Goal: Information Seeking & Learning: Check status

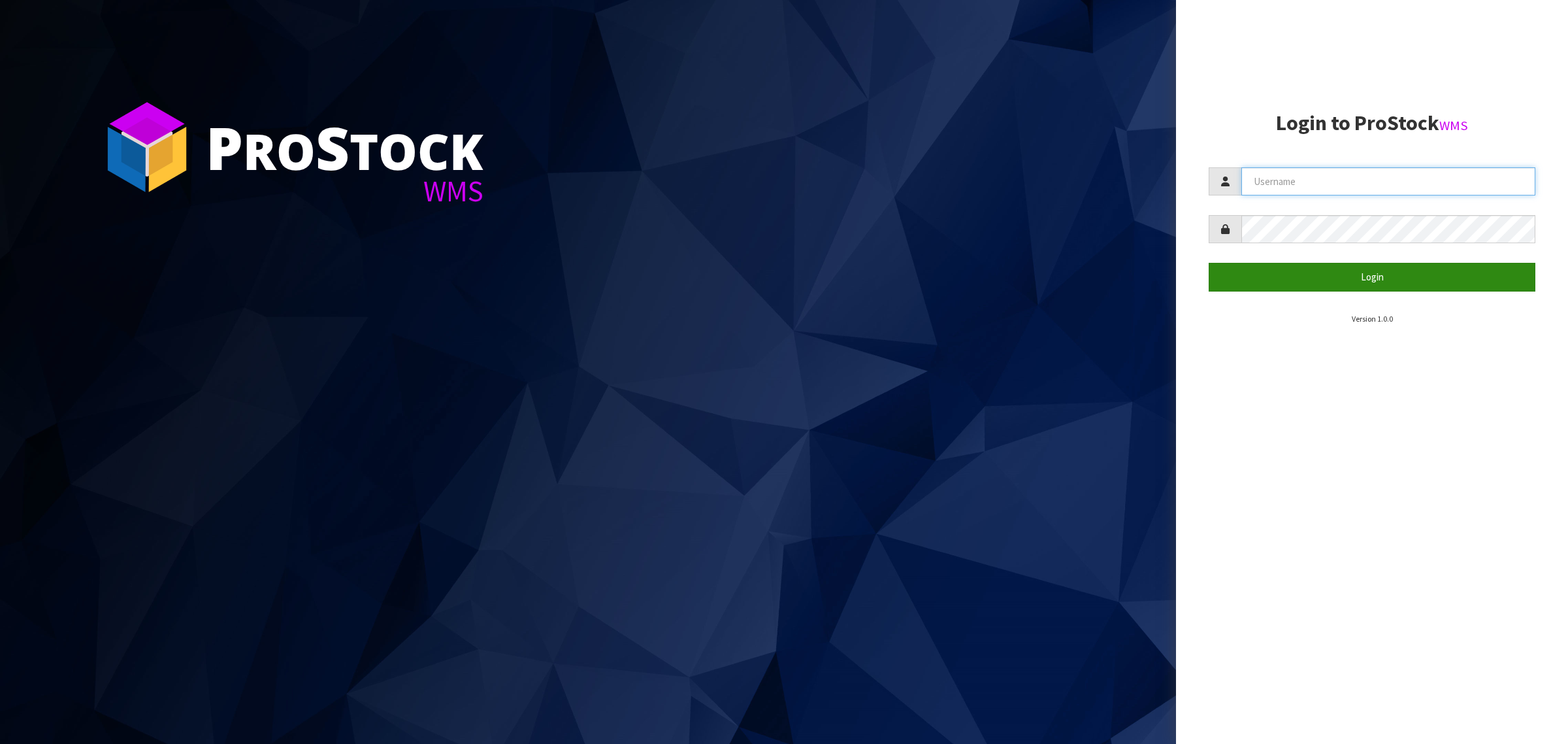
type input "[PERSON_NAME][EMAIL_ADDRESS][DOMAIN_NAME]"
click at [1326, 279] on button "Login" at bounding box center [1372, 277] width 327 height 28
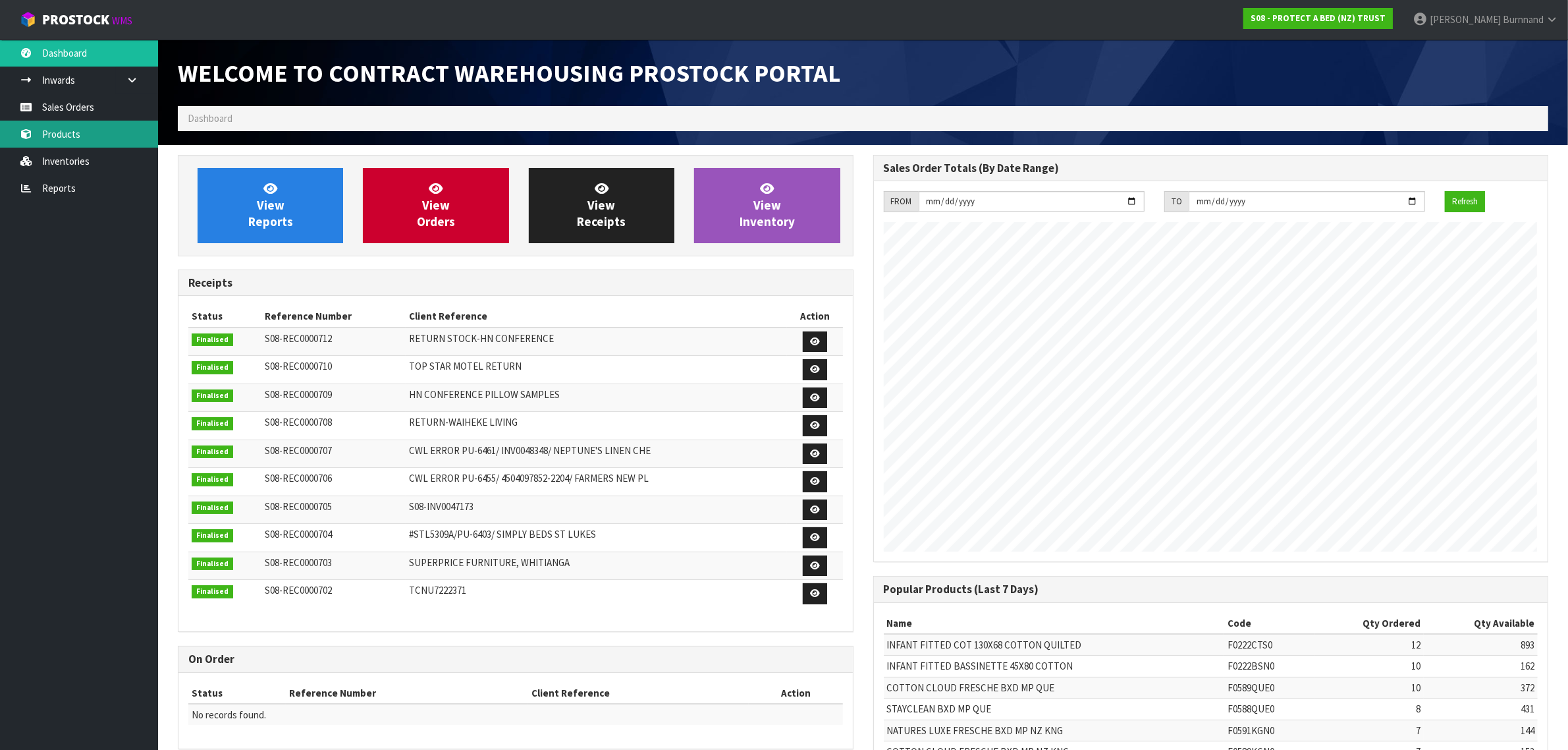
scroll to position [734, 695]
click at [64, 159] on link "Inventories" at bounding box center [79, 161] width 158 height 27
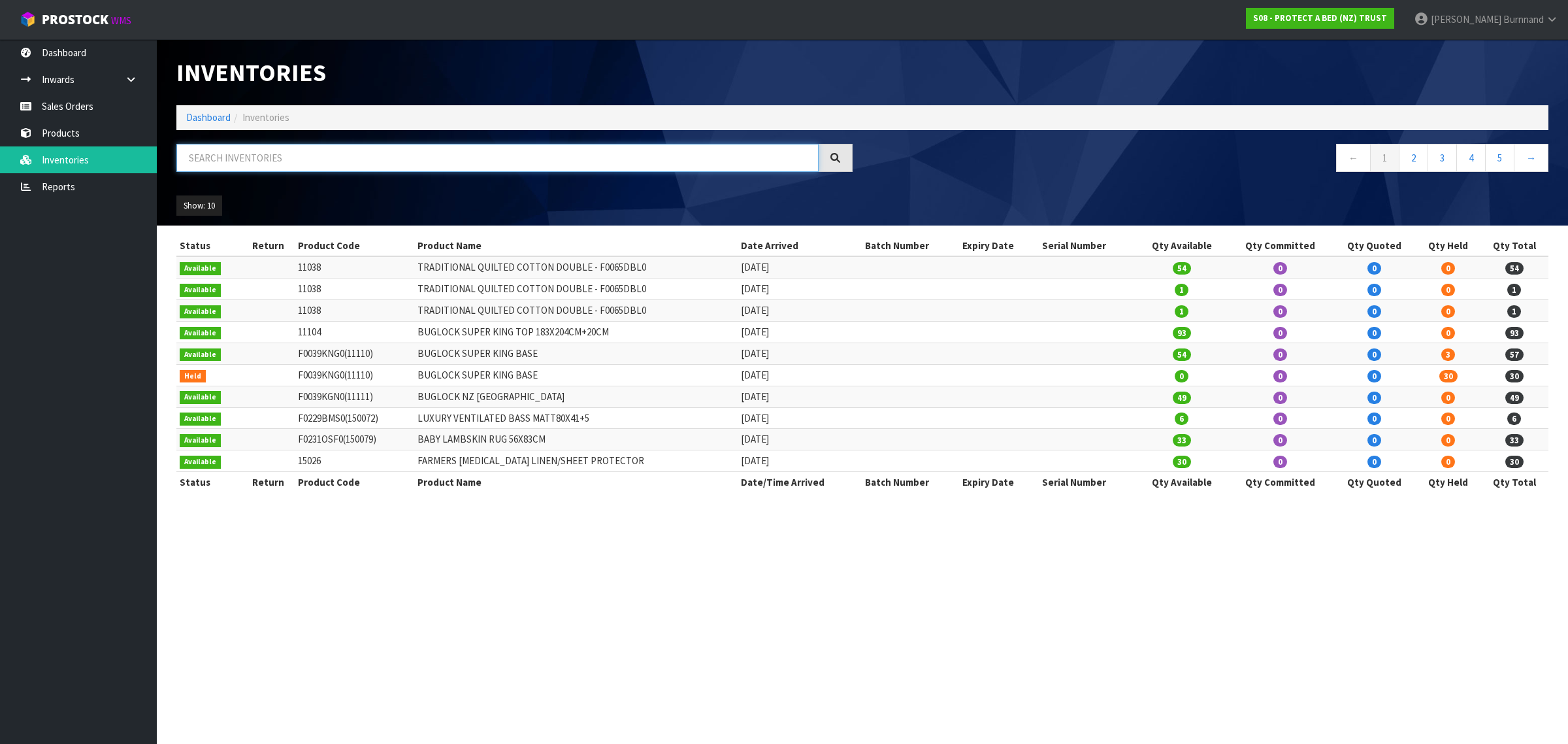
click at [251, 157] on input "text" at bounding box center [498, 158] width 642 height 28
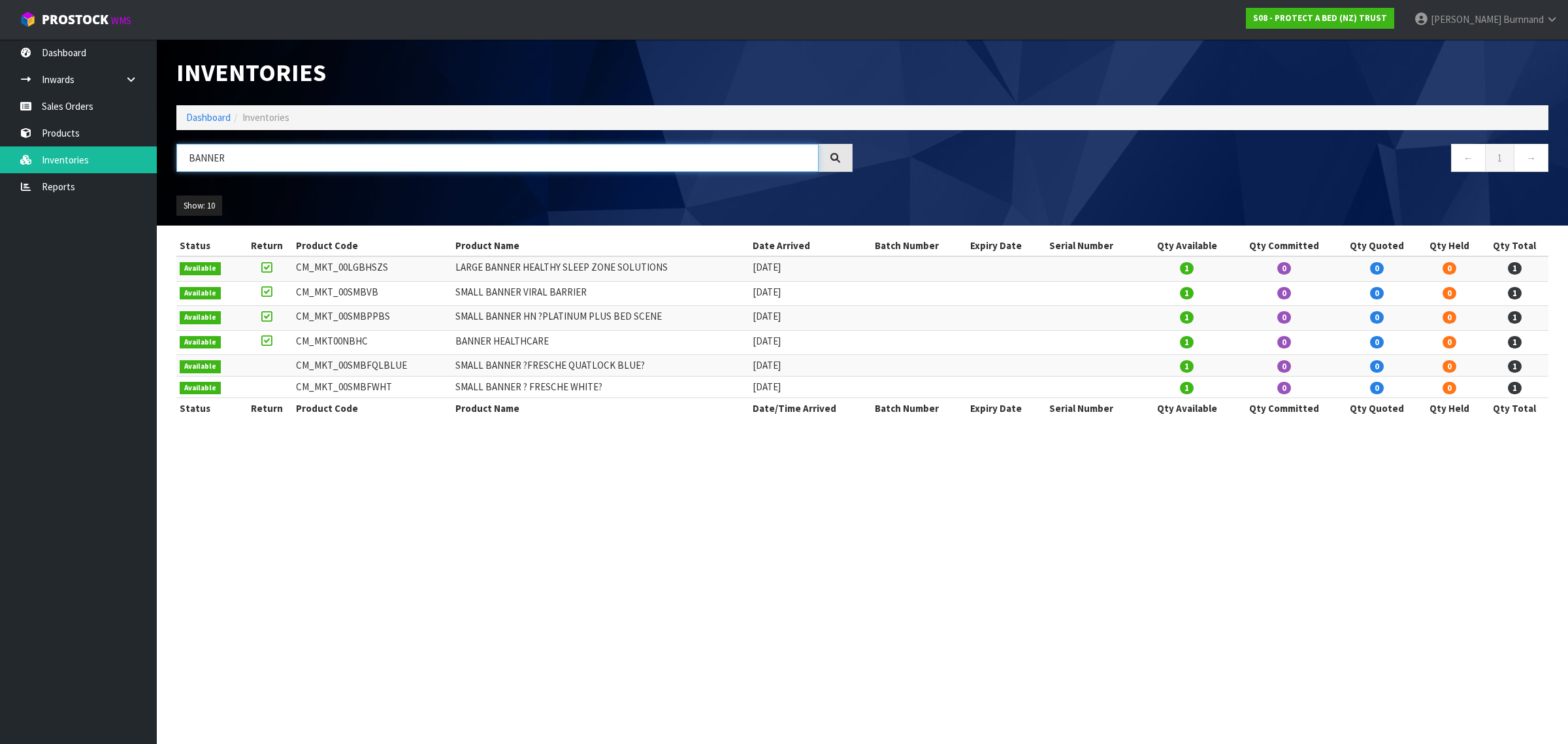
drag, startPoint x: 234, startPoint y: 157, endPoint x: 180, endPoint y: 152, distance: 54.2
click at [180, 152] on input "BANNER" at bounding box center [498, 158] width 642 height 28
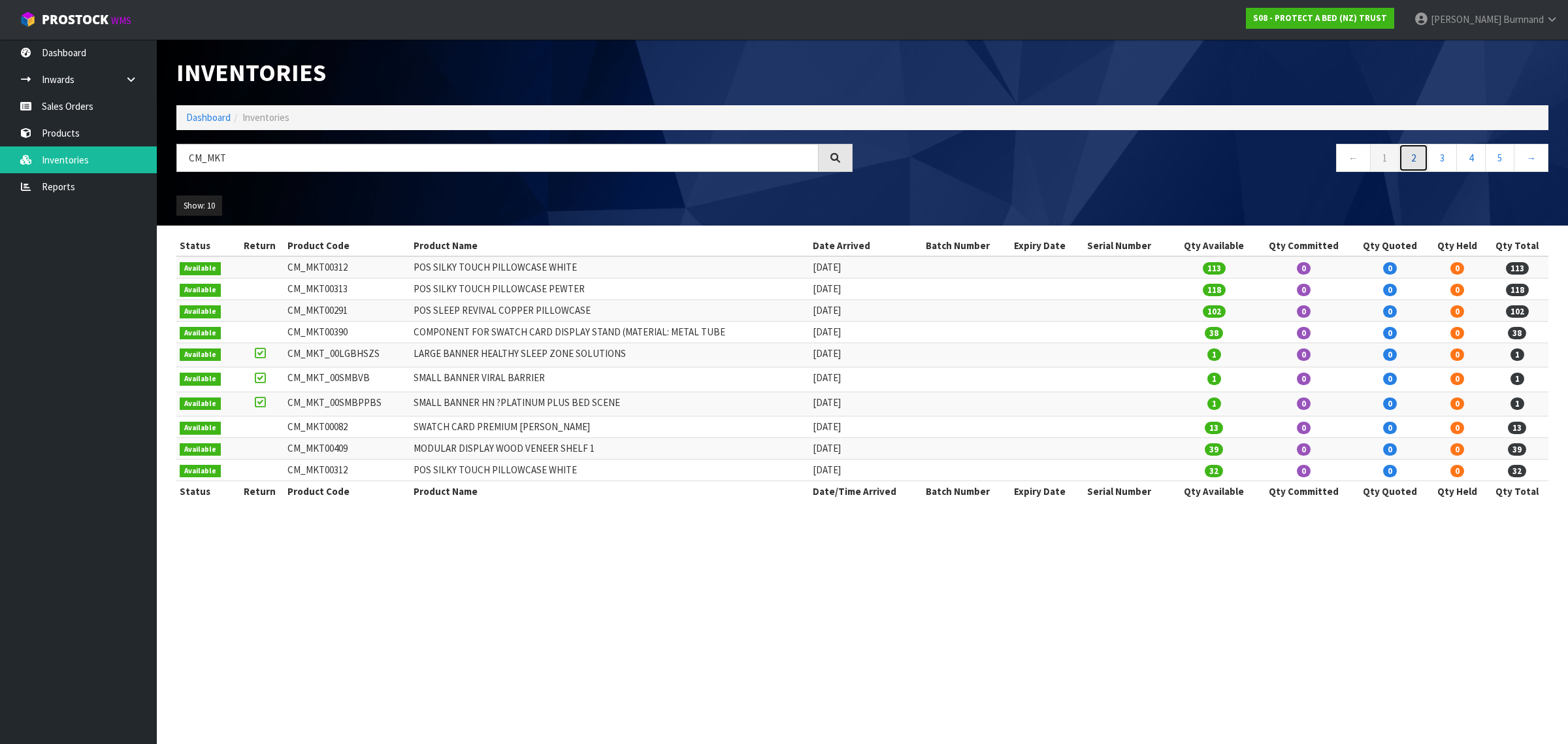
click at [1416, 160] on link "2" at bounding box center [1414, 158] width 30 height 28
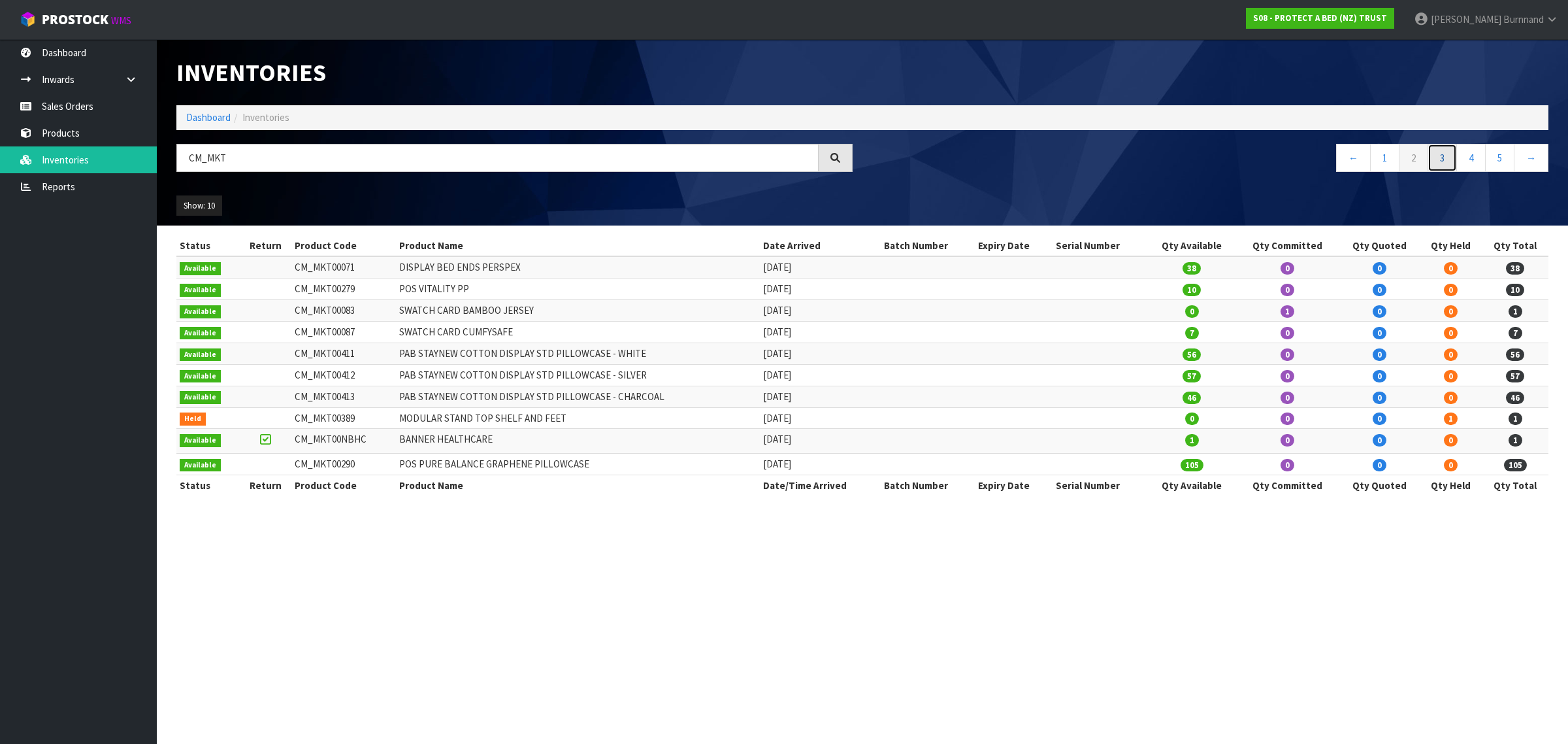
click at [1447, 157] on link "3" at bounding box center [1443, 158] width 30 height 28
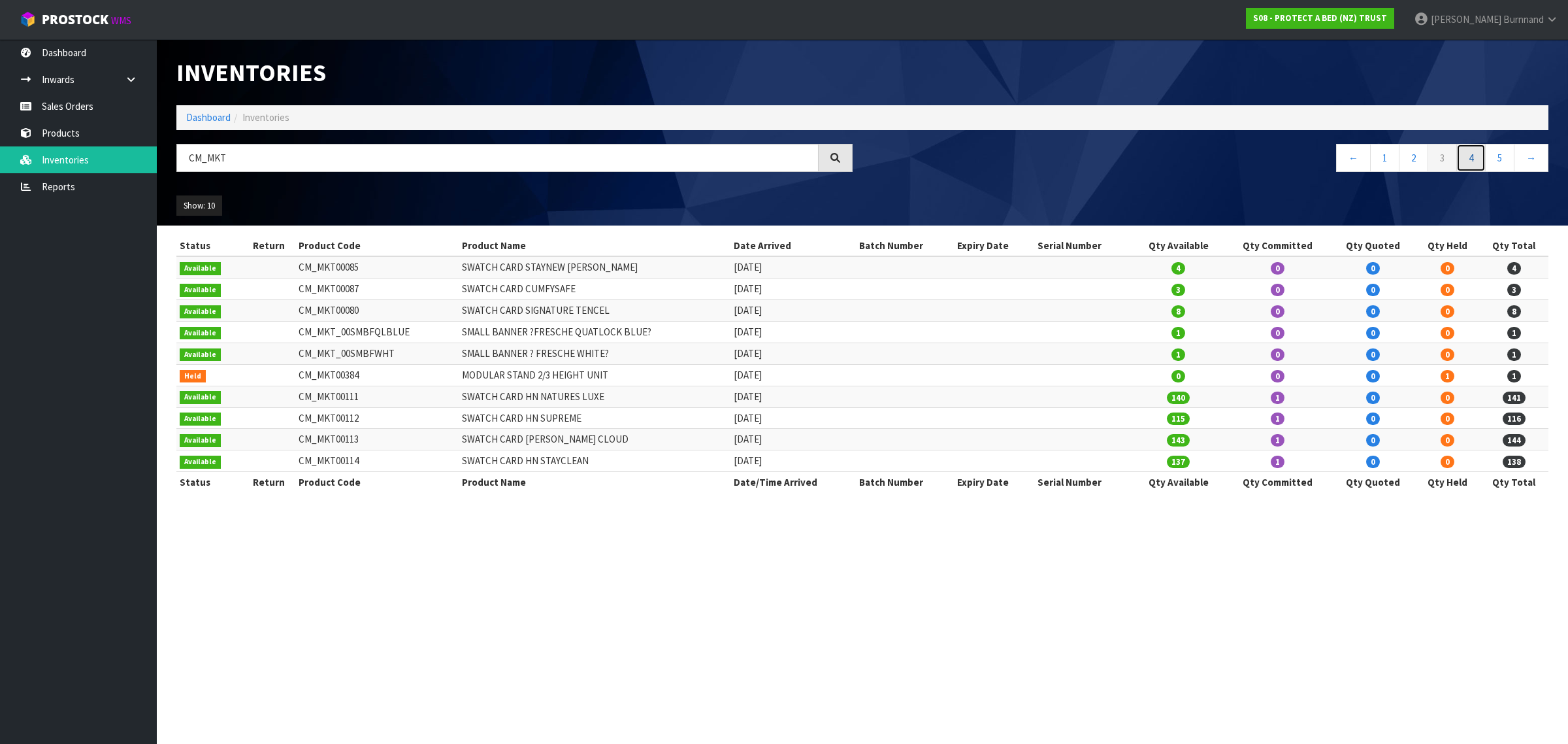
click at [1472, 157] on link "4" at bounding box center [1471, 158] width 30 height 28
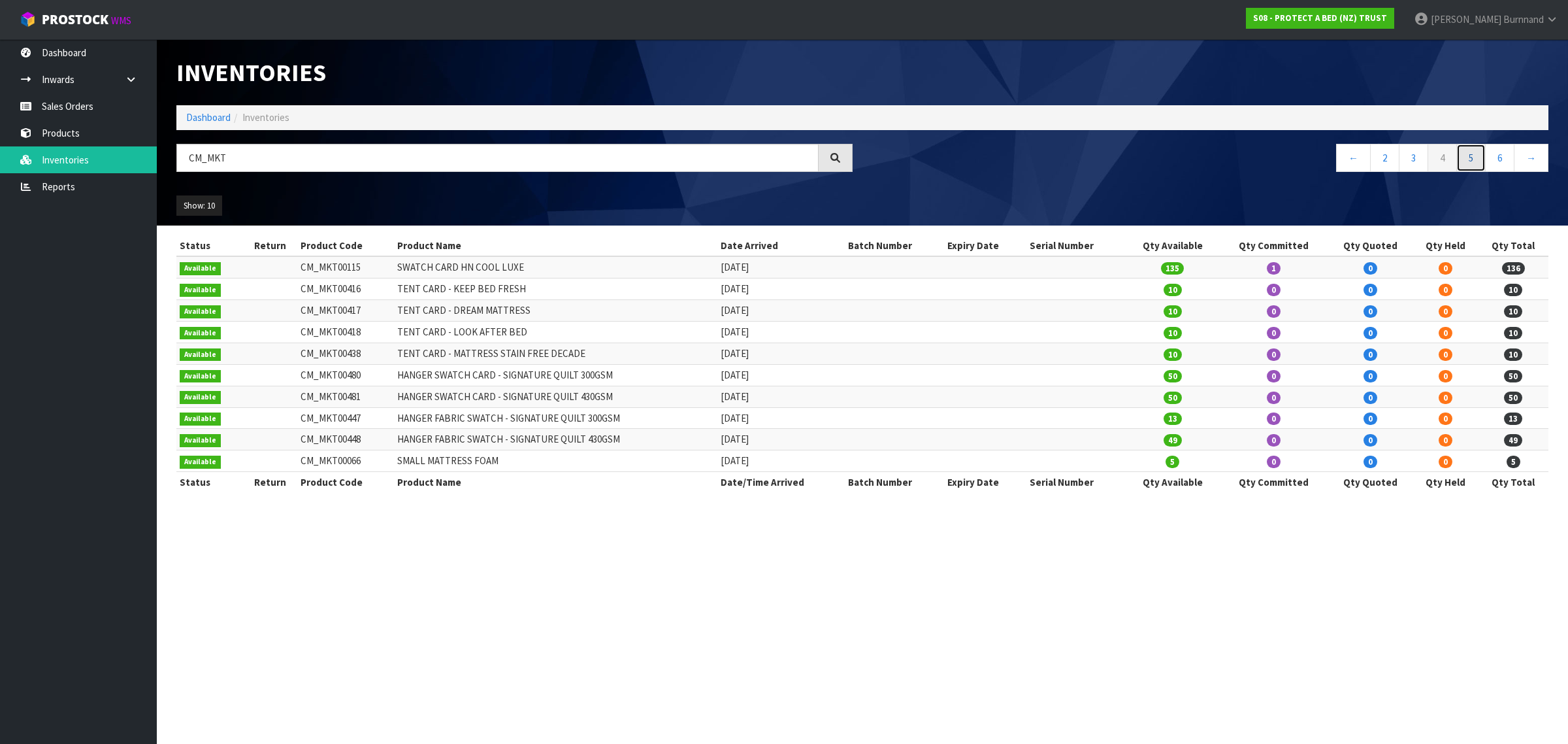
click at [1471, 158] on link "5" at bounding box center [1471, 158] width 30 height 28
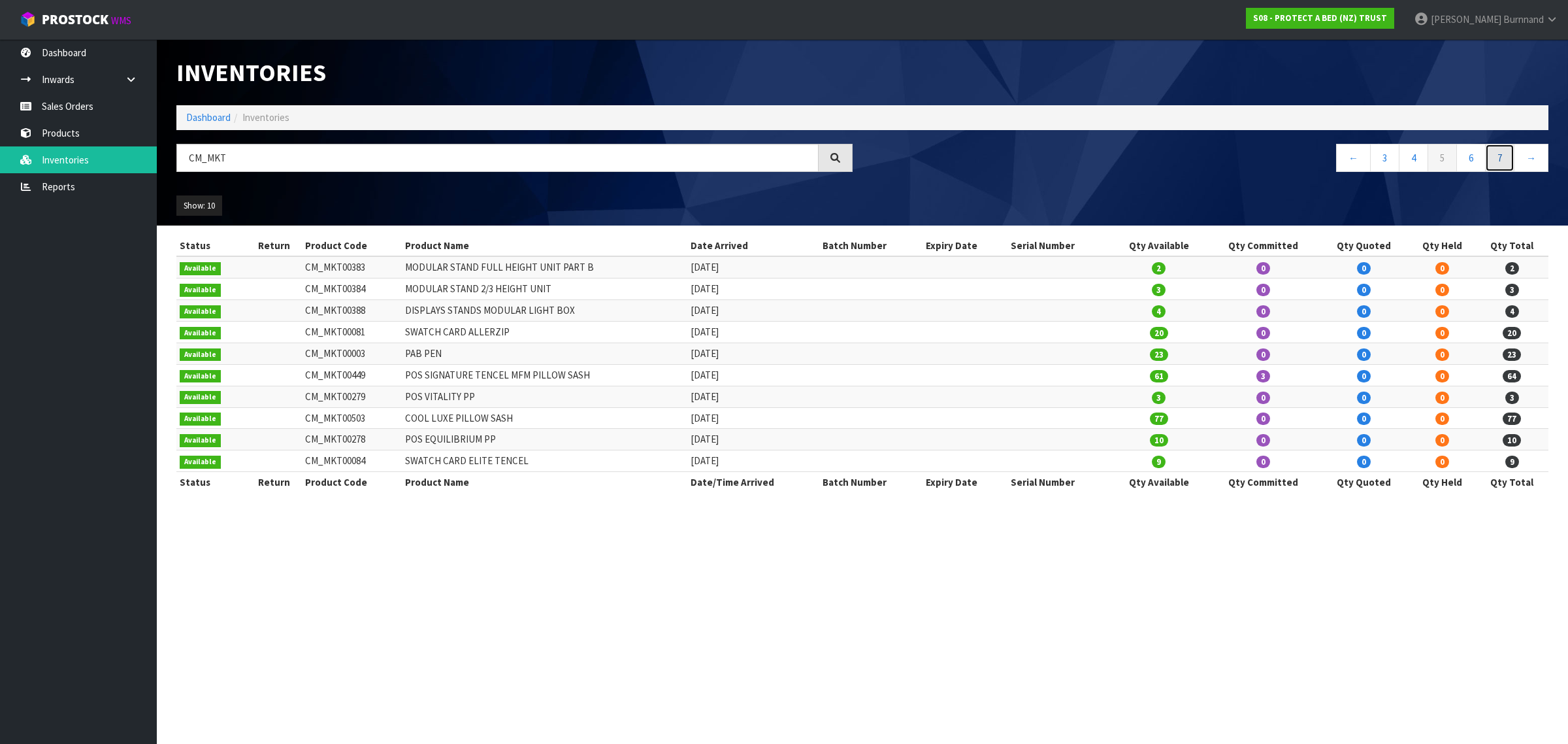
click at [1498, 159] on link "7" at bounding box center [1500, 158] width 30 height 28
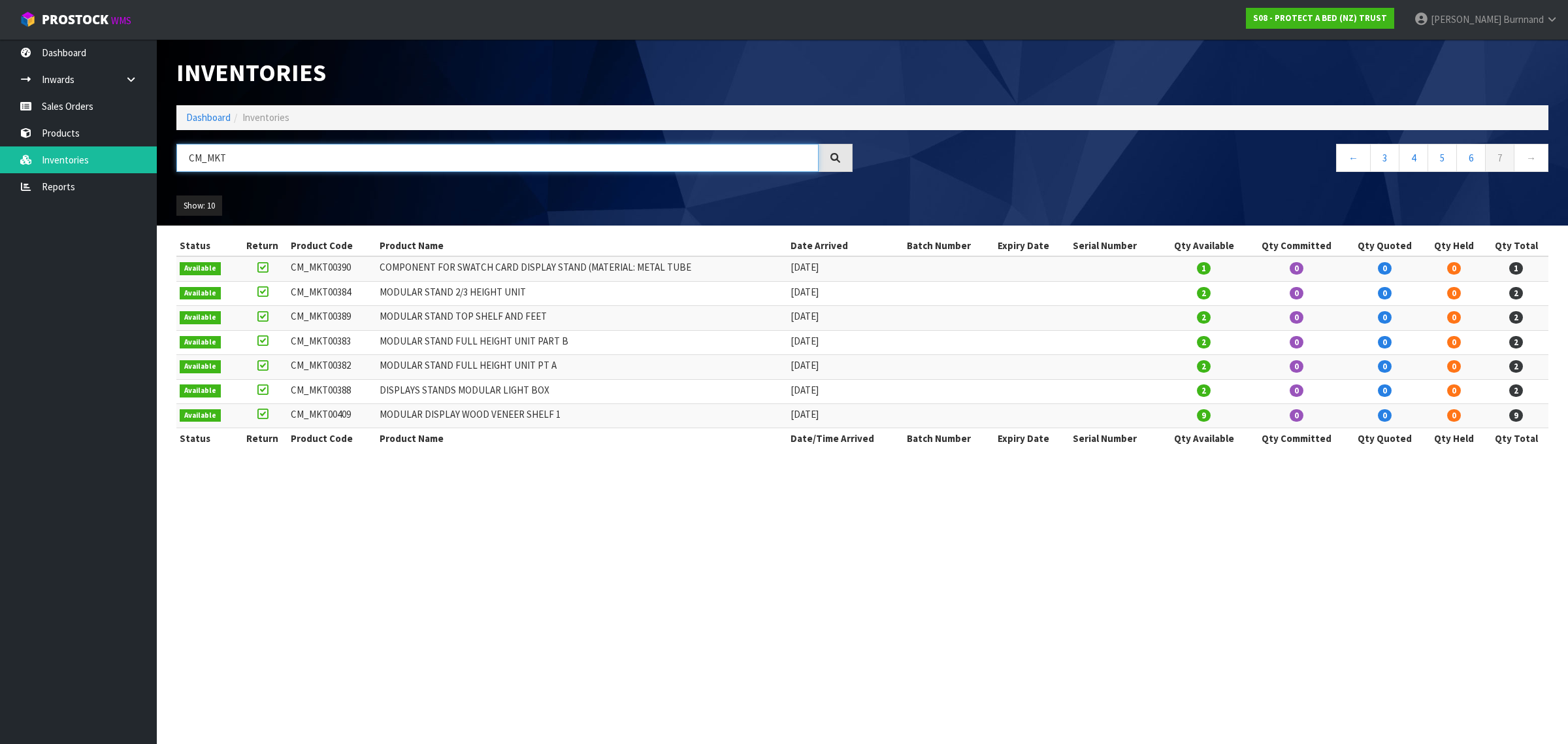
drag, startPoint x: 254, startPoint y: 159, endPoint x: 168, endPoint y: 158, distance: 86.0
click at [169, 157] on div "CM_MKT" at bounding box center [514, 163] width 696 height 38
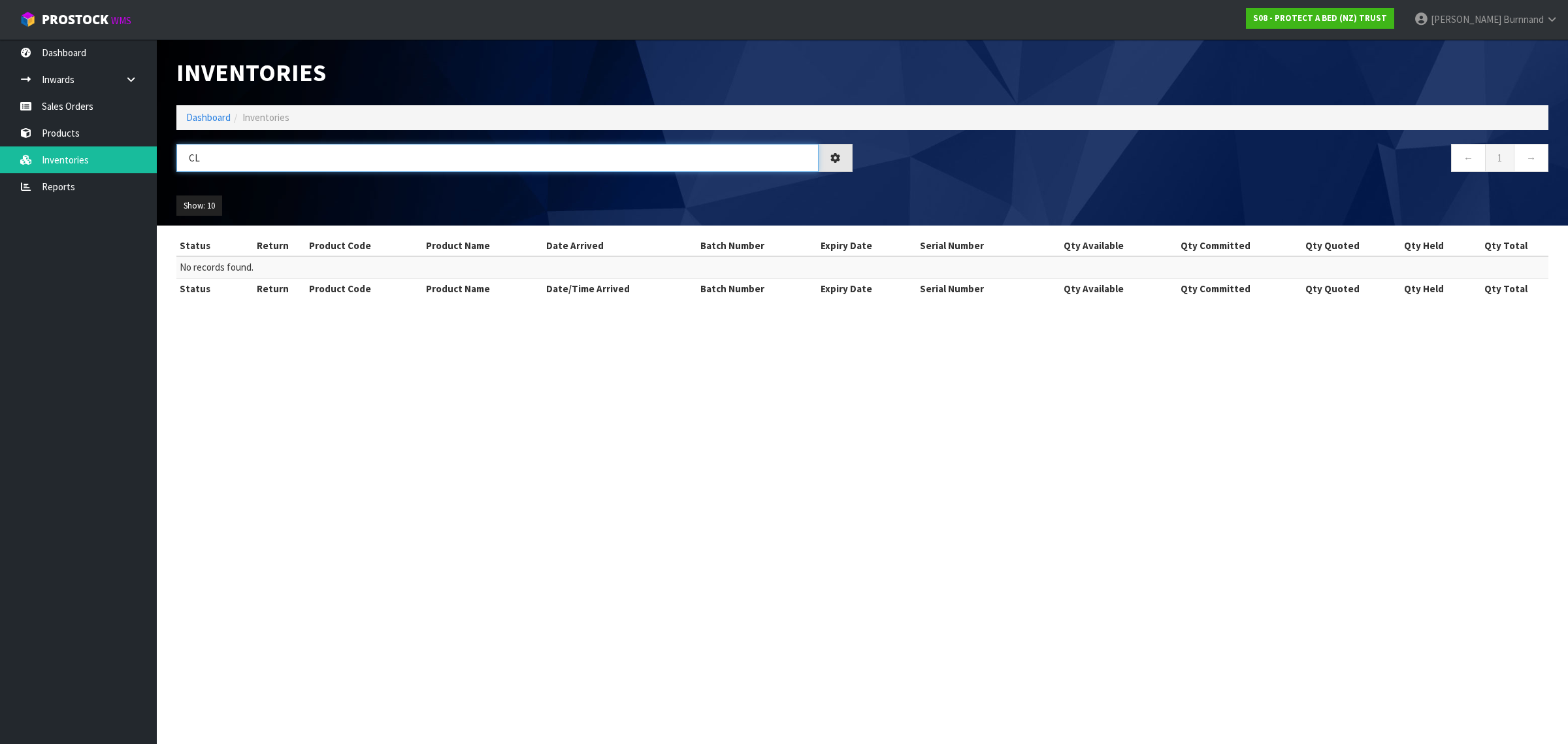
type input "C"
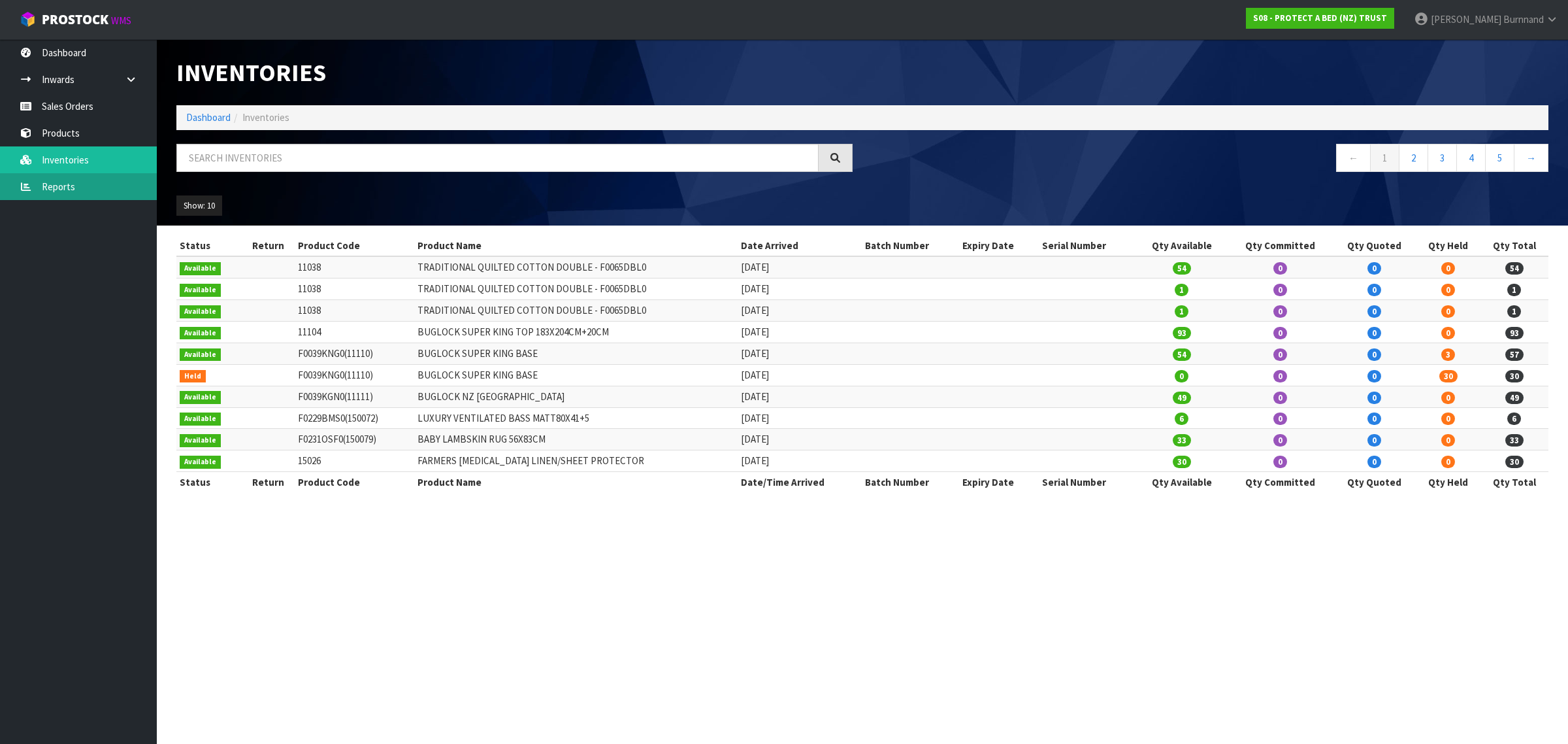
click at [62, 184] on link "Reports" at bounding box center [79, 187] width 157 height 26
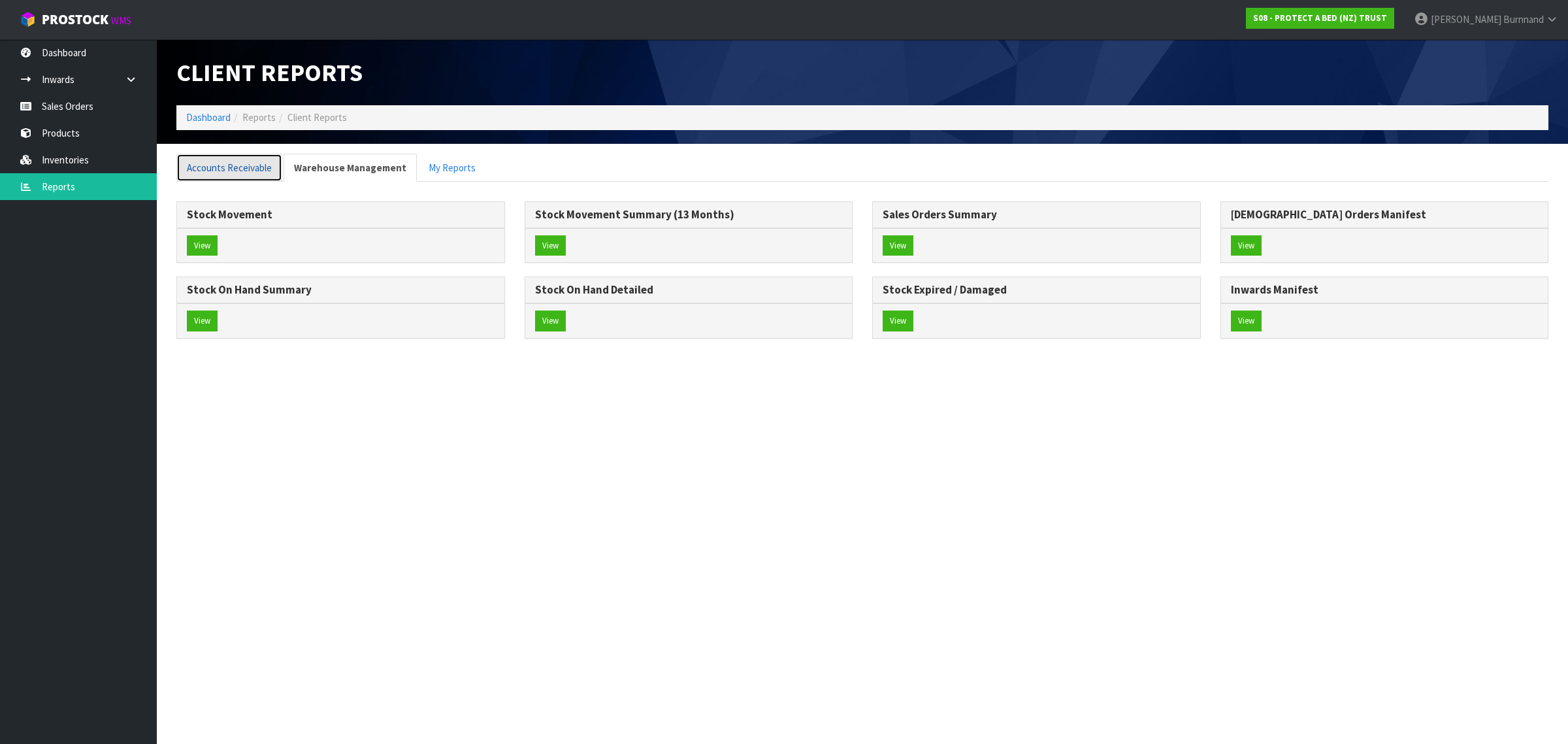
click at [229, 158] on link "Accounts Receivable" at bounding box center [229, 167] width 106 height 28
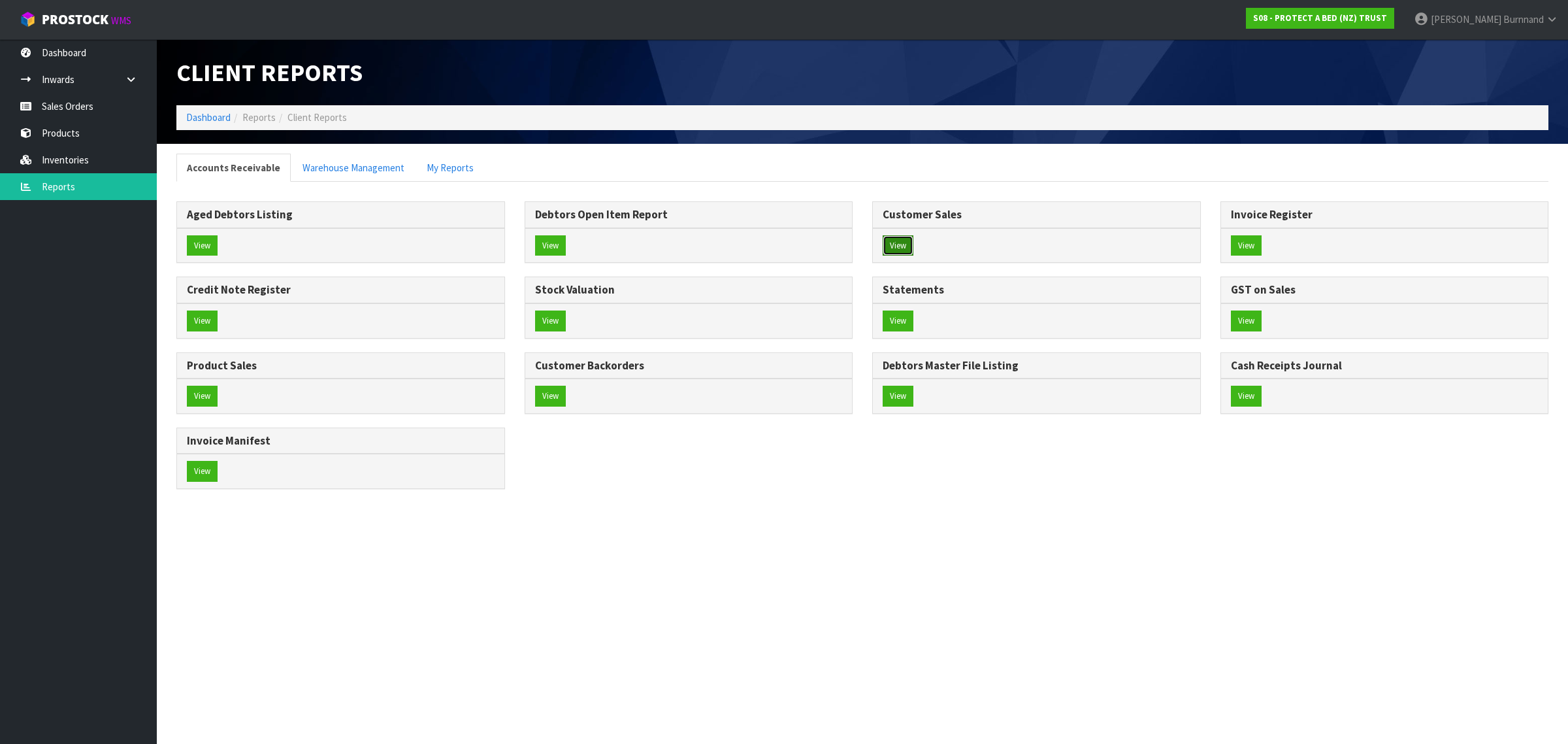
click at [905, 249] on button "View" at bounding box center [898, 245] width 30 height 21
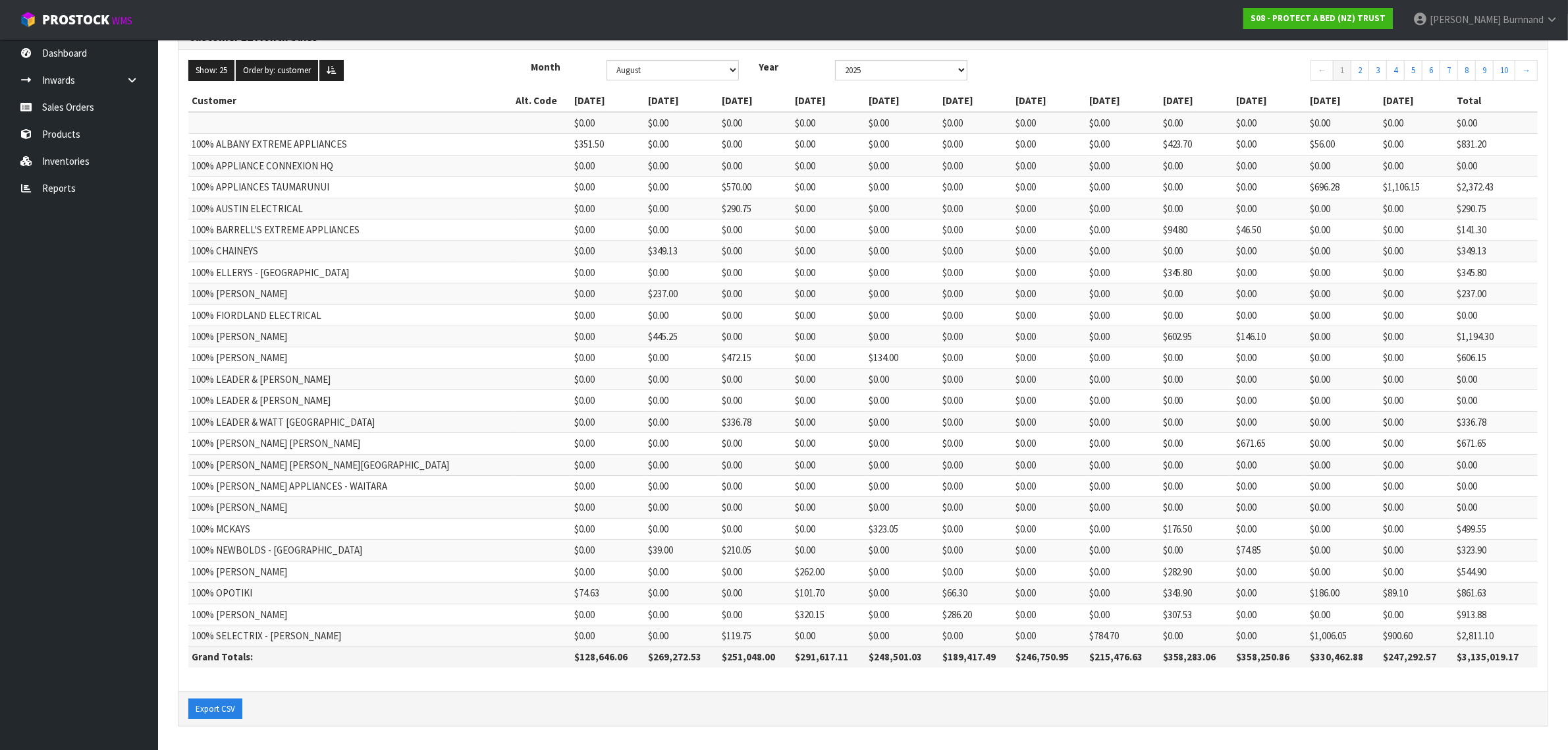
scroll to position [136, 0]
drag, startPoint x: 503, startPoint y: 656, endPoint x: 571, endPoint y: 657, distance: 68.0
click at [572, 657] on th "$128,646.06" at bounding box center [608, 657] width 74 height 21
